Goal: Check status

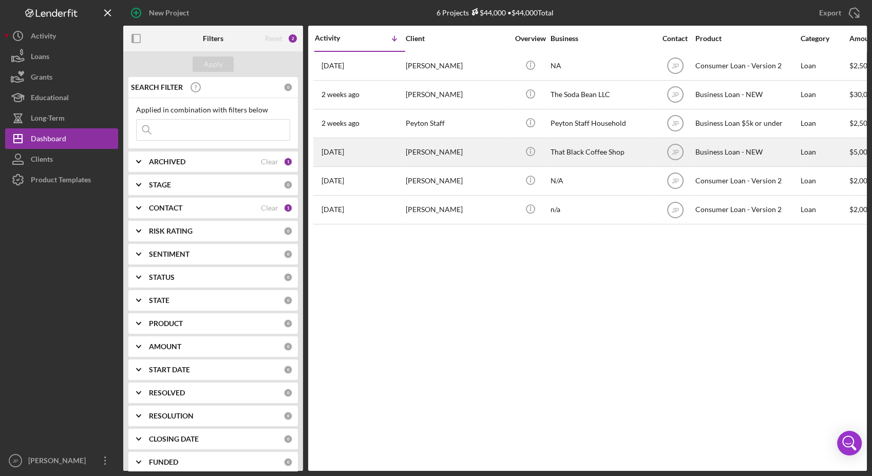
click at [392, 161] on div "[DATE] [PERSON_NAME]" at bounding box center [360, 152] width 90 height 27
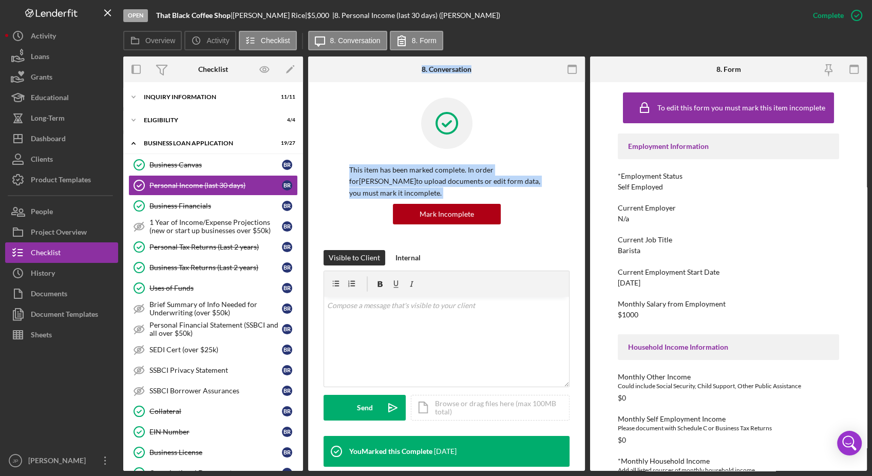
drag, startPoint x: 304, startPoint y: 148, endPoint x: 316, endPoint y: 244, distance: 96.8
click at [316, 244] on div "Overview Internal Workflow Stage Open Icon/Dropdown Arrow Archive (can unarchiv…" at bounding box center [494, 263] width 743 height 414
drag, startPoint x: 316, startPoint y: 244, endPoint x: 300, endPoint y: 375, distance: 132.4
click at [300, 375] on div "Icon/Expander INQUIRY INFORMATION 11 / 11 Icon/Expander ELIGIBILITY 4 / 4 Icon/…" at bounding box center [213, 276] width 180 height 389
click at [133, 121] on icon "Icon/Expander" at bounding box center [133, 120] width 21 height 21
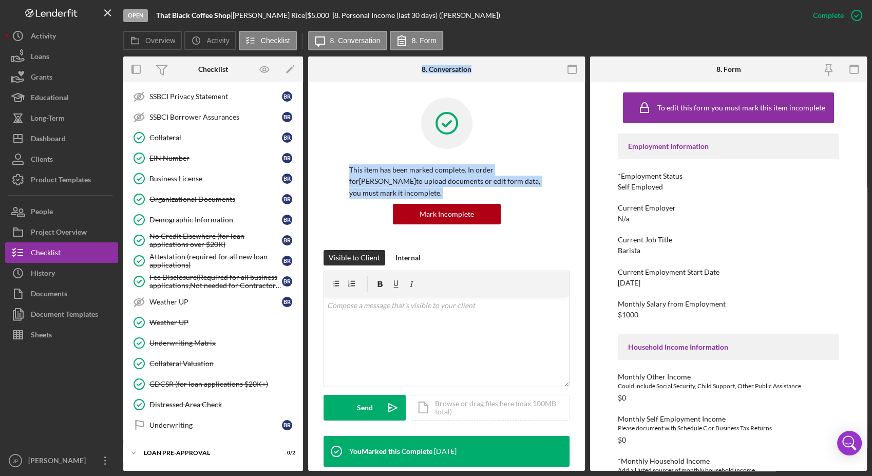
scroll to position [402, 0]
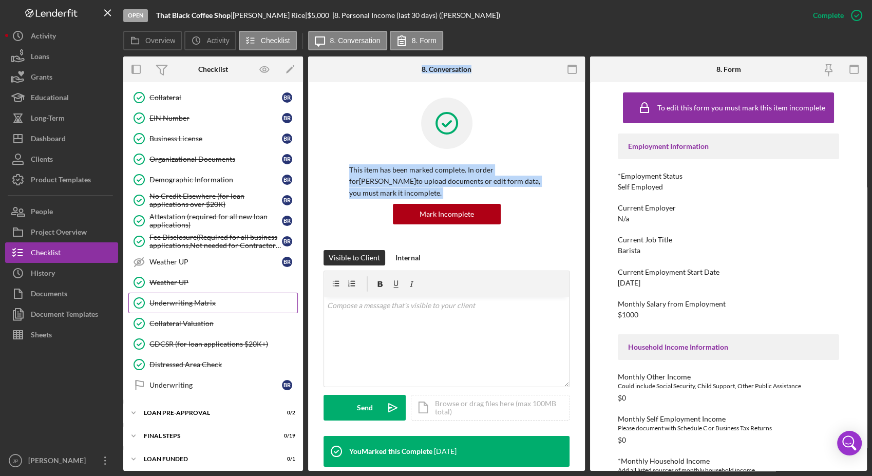
click at [205, 299] on div "Underwriting Matrix" at bounding box center [223, 303] width 148 height 8
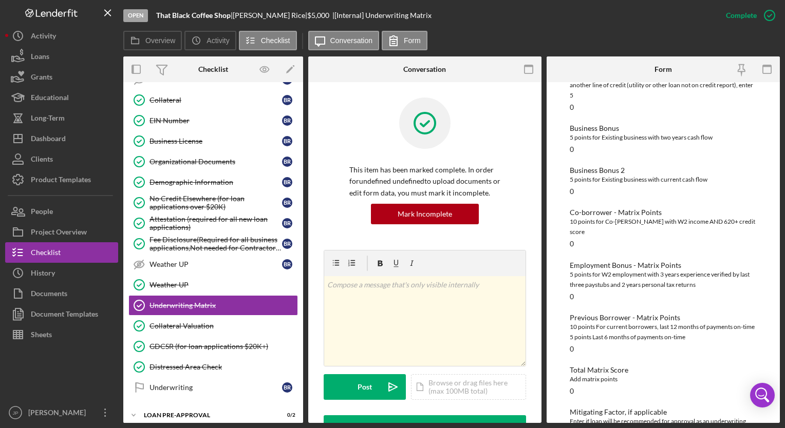
scroll to position [332, 0]
